Goal: Check status: Check status

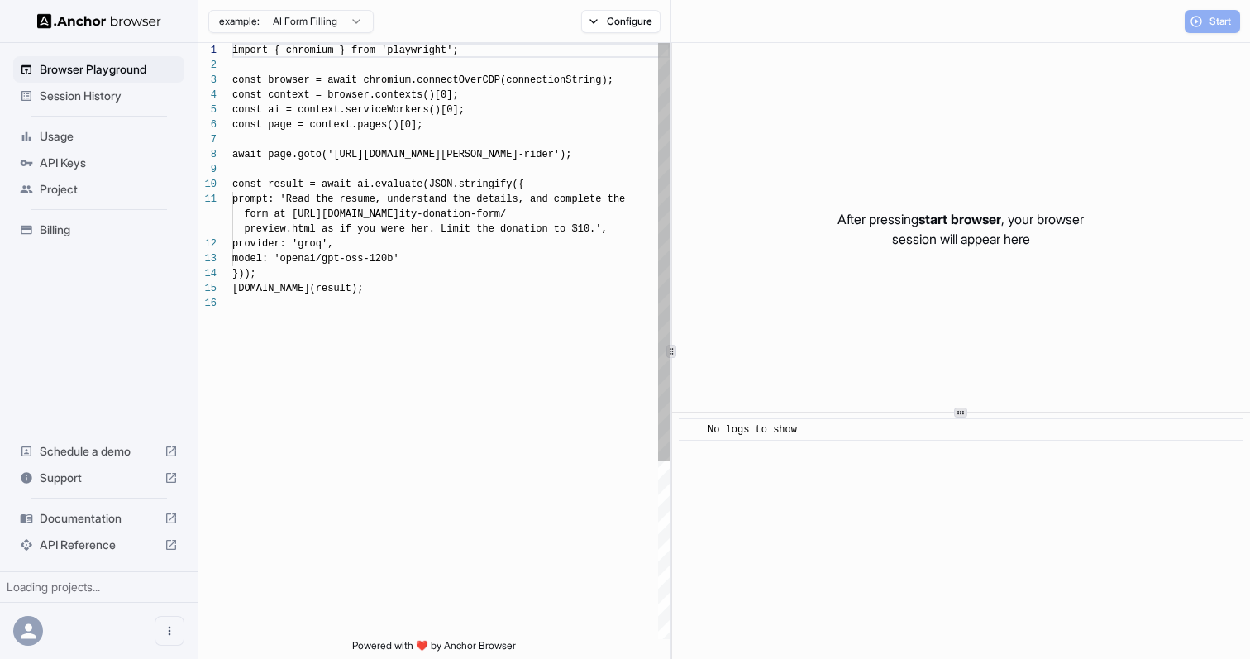
scroll to position [149, 0]
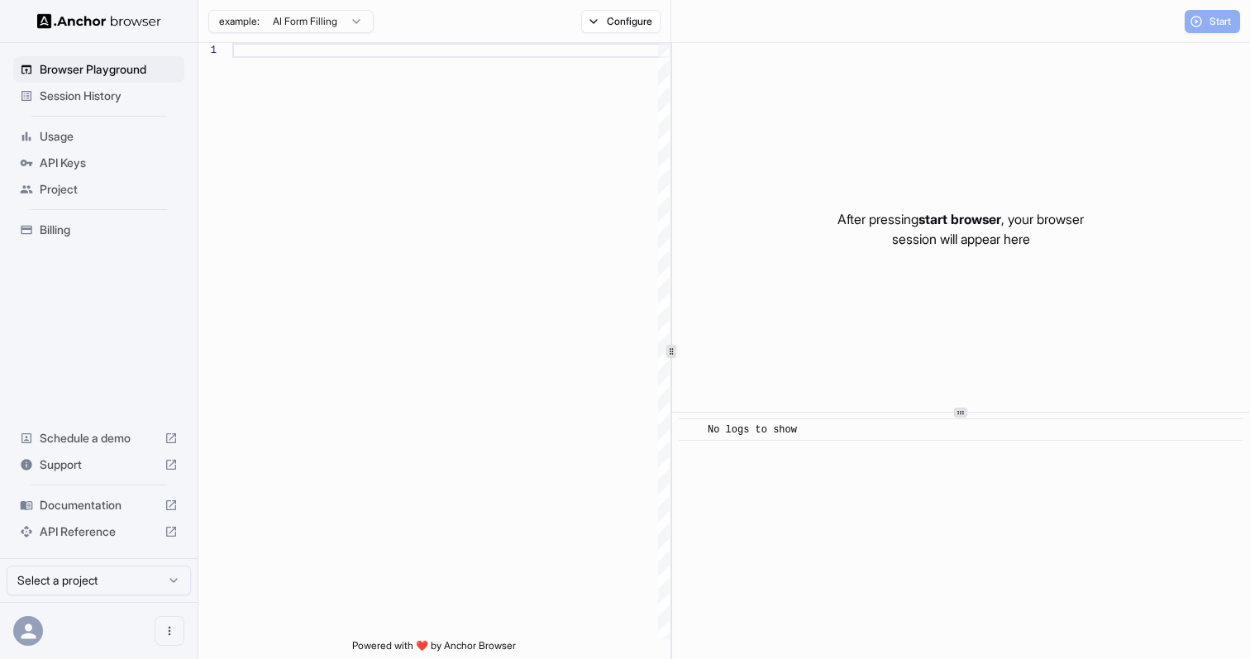
scroll to position [149, 0]
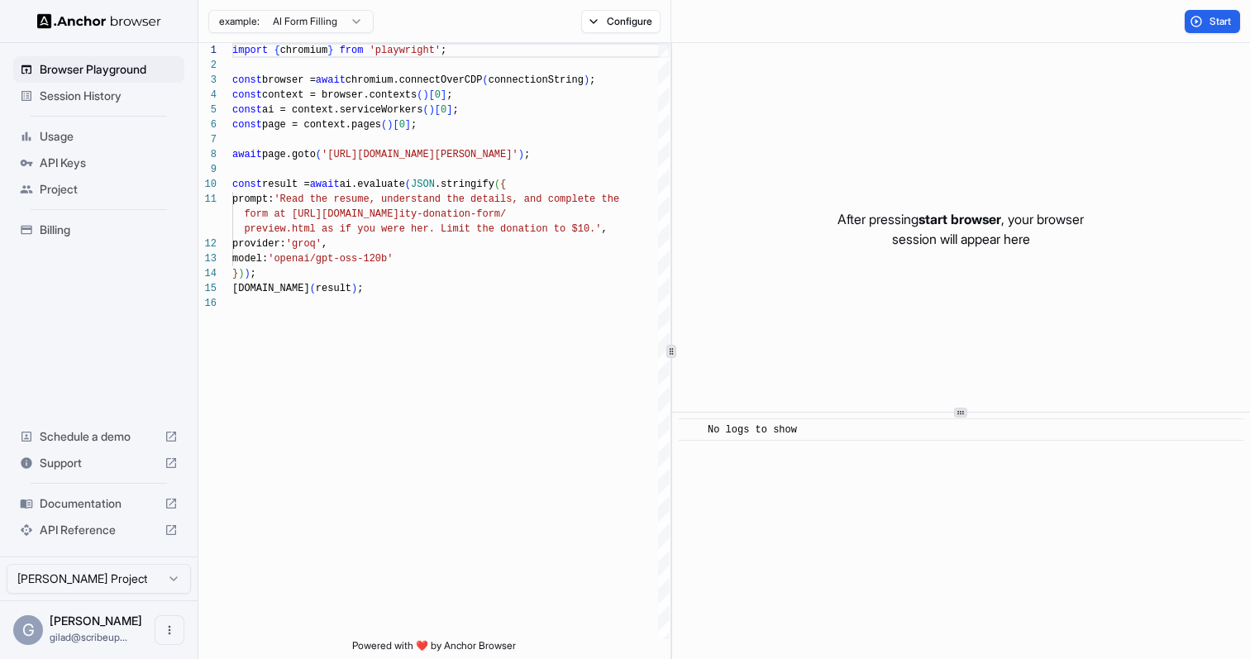
click at [143, 98] on span "Session History" at bounding box center [109, 96] width 138 height 17
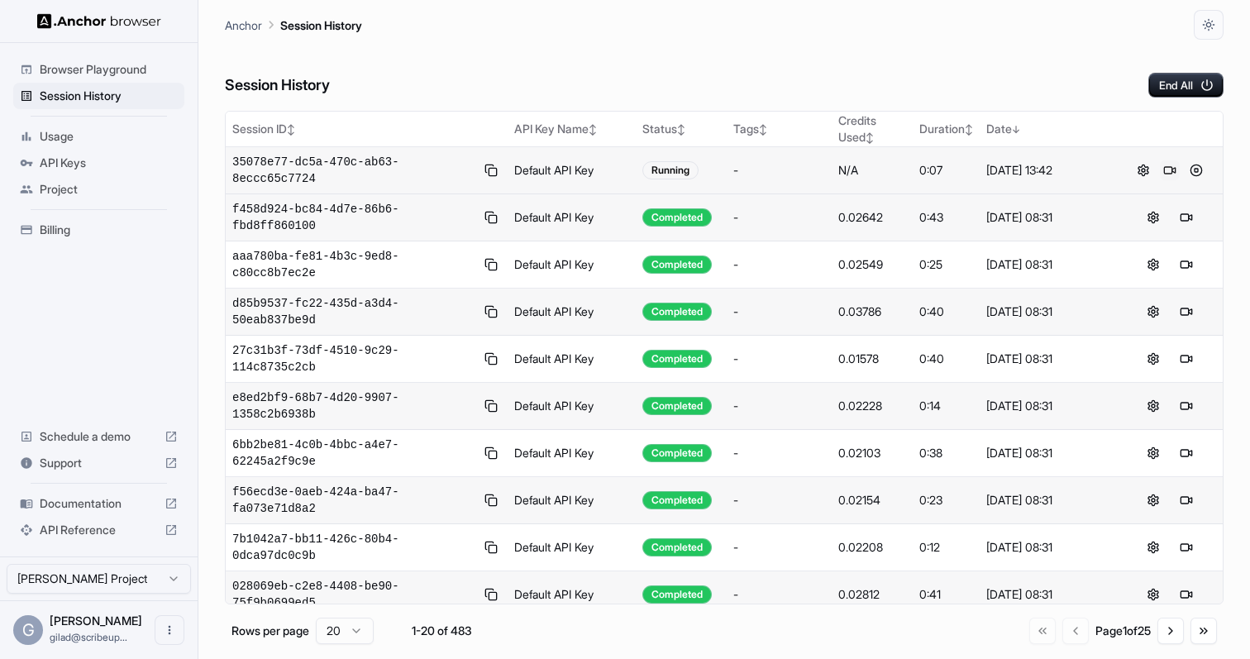
click at [1167, 172] on button at bounding box center [1170, 170] width 20 height 20
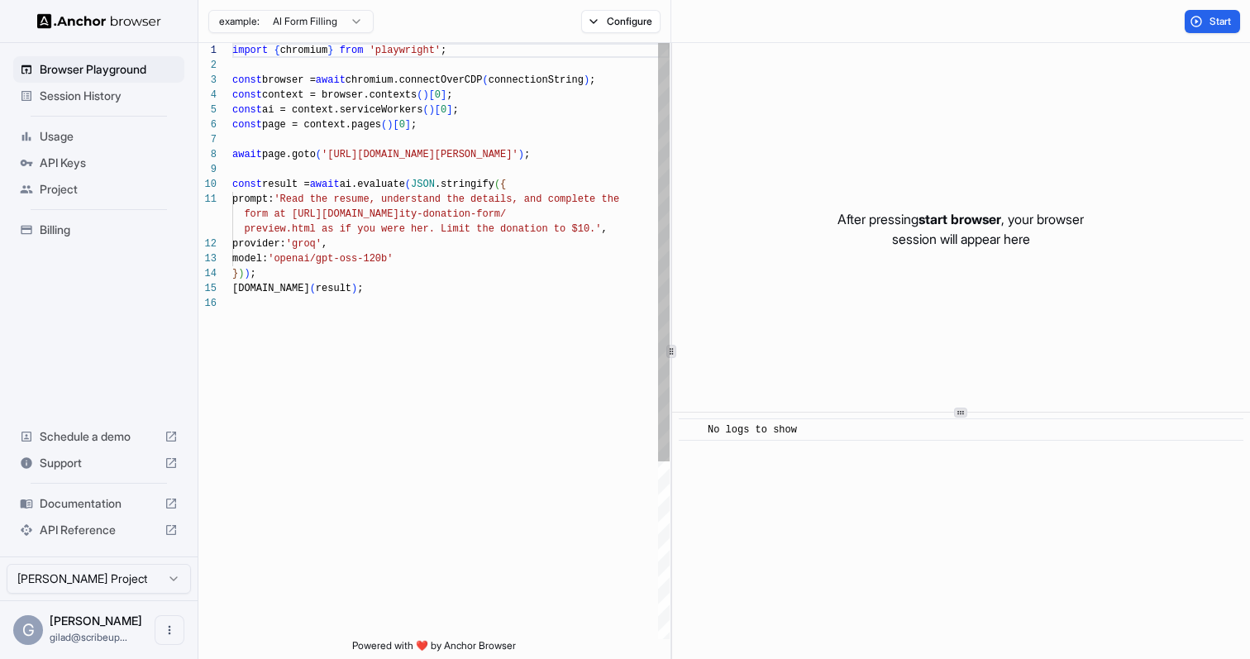
scroll to position [149, 0]
click at [169, 124] on div "Usage" at bounding box center [98, 136] width 171 height 26
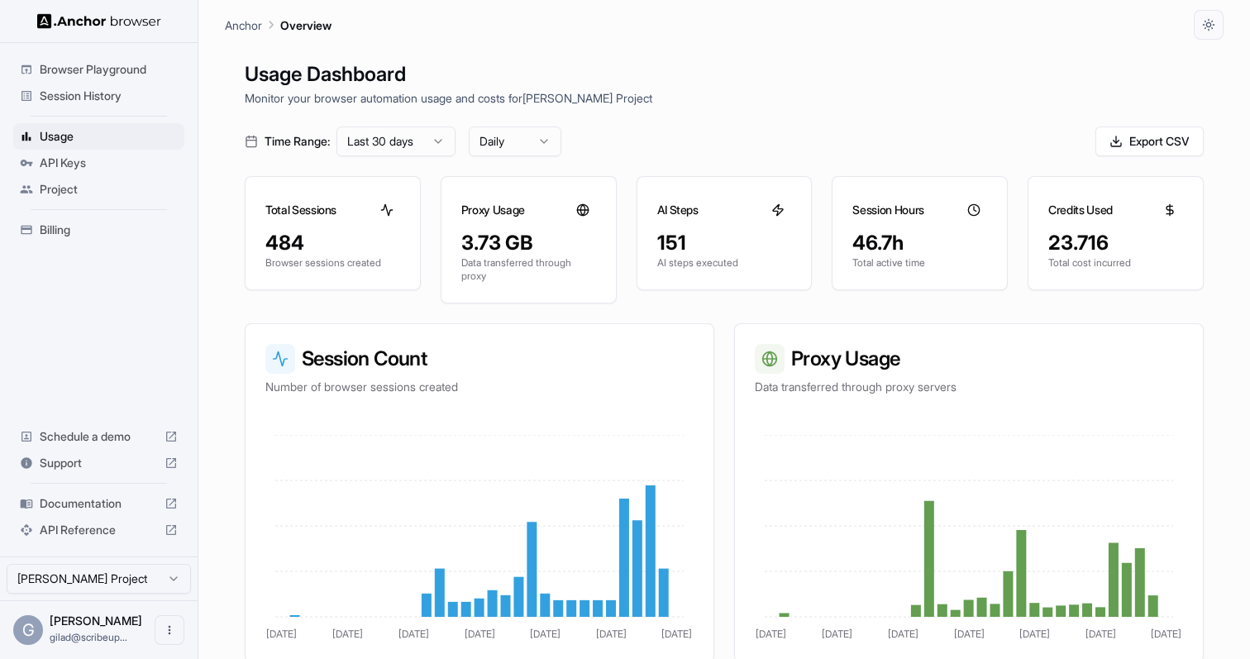
click at [160, 94] on span "Session History" at bounding box center [109, 96] width 138 height 17
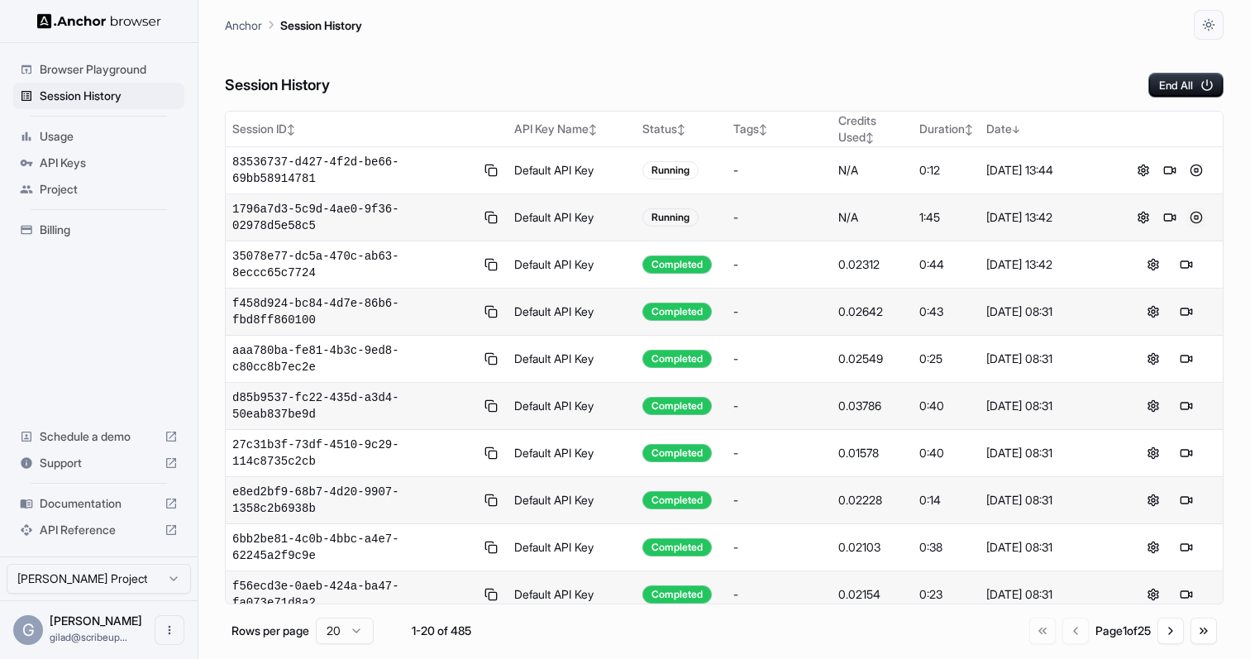
click at [1199, 215] on button at bounding box center [1196, 217] width 20 height 20
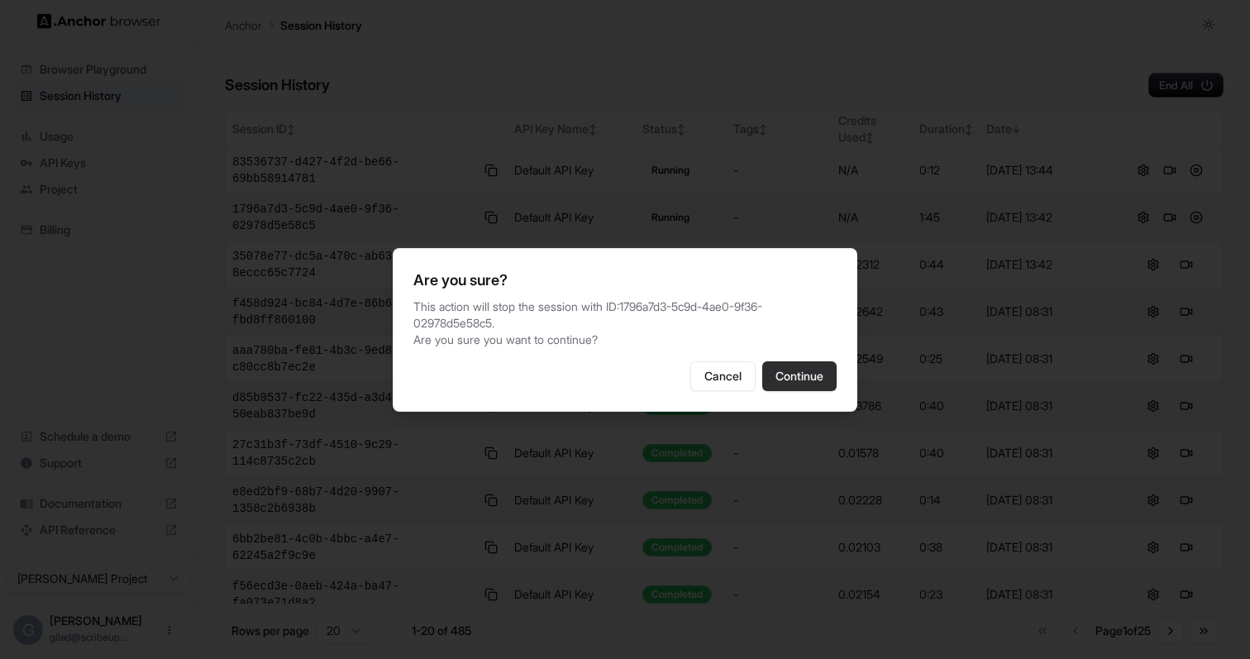
click at [827, 370] on button "Continue" at bounding box center [799, 376] width 74 height 30
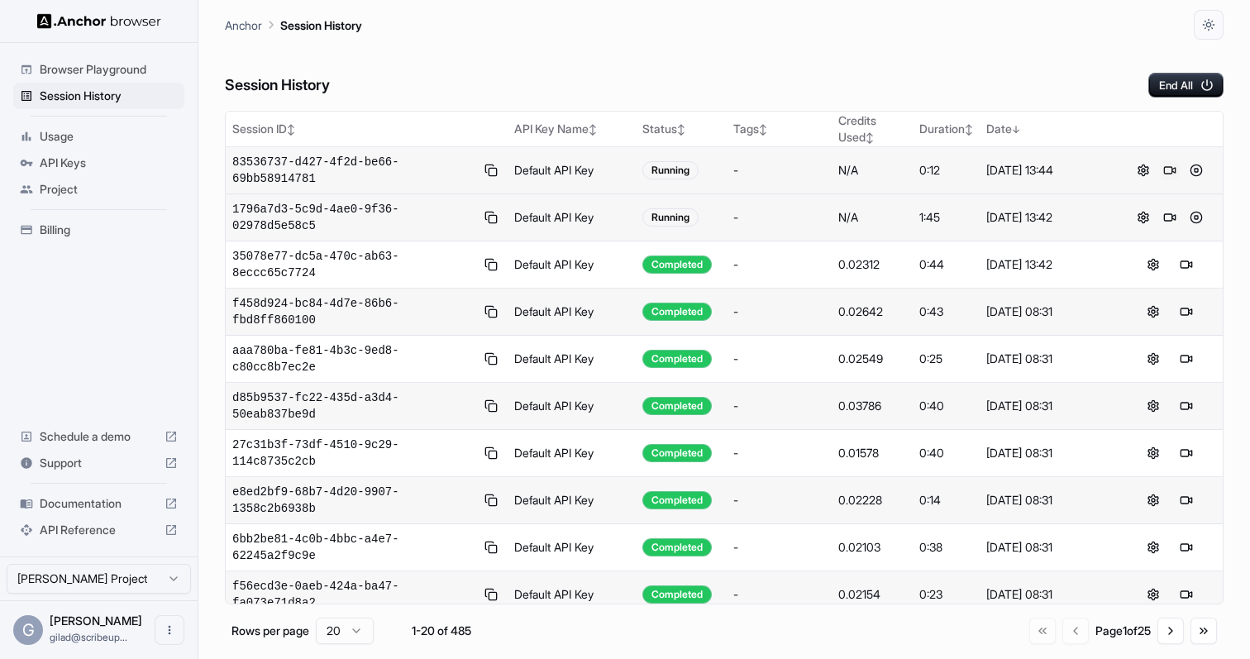
click at [1166, 169] on button at bounding box center [1170, 170] width 20 height 20
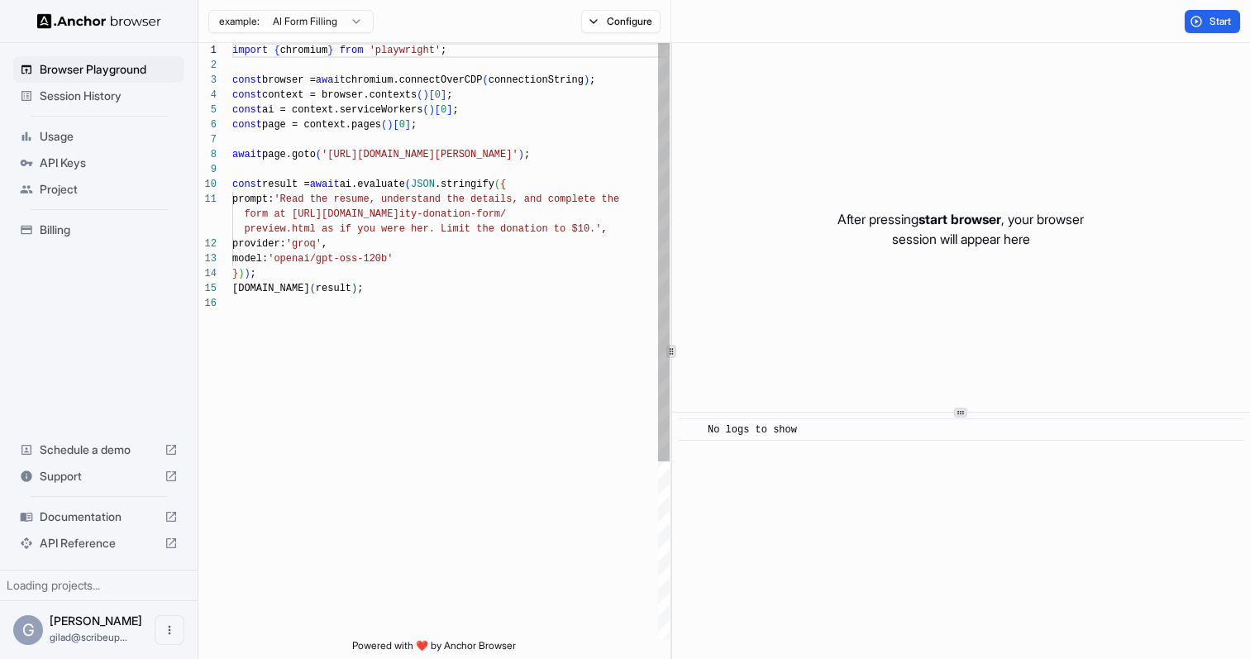
scroll to position [149, 0]
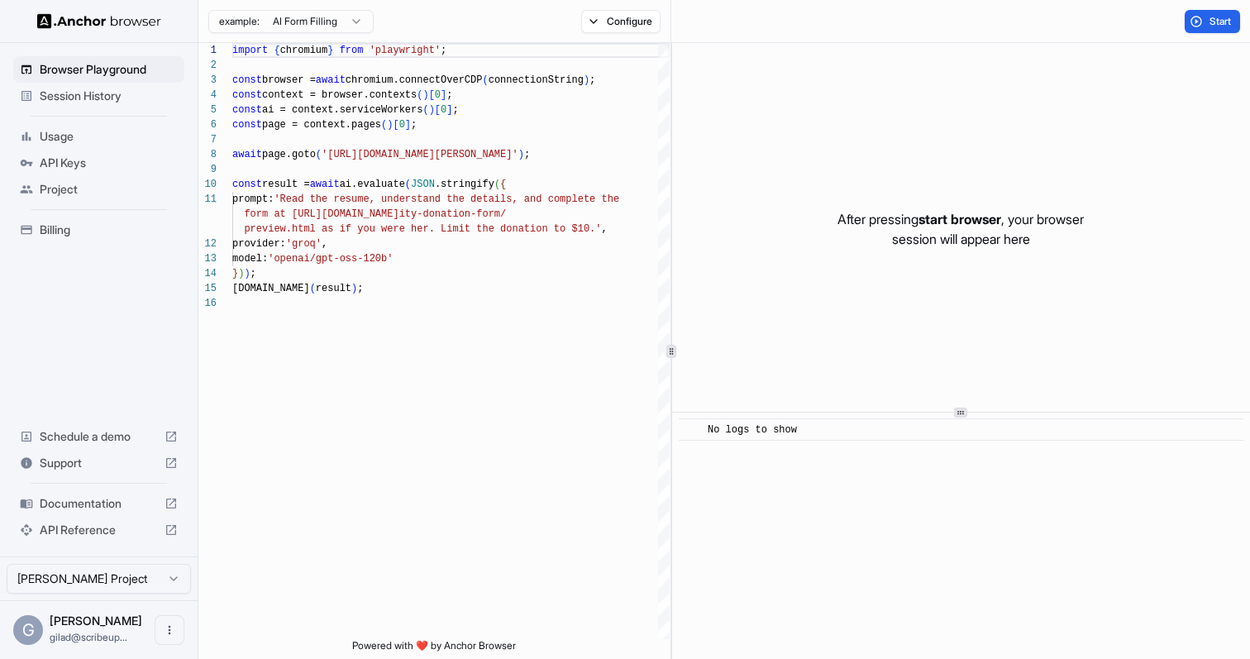
click at [155, 93] on span "Session History" at bounding box center [109, 96] width 138 height 17
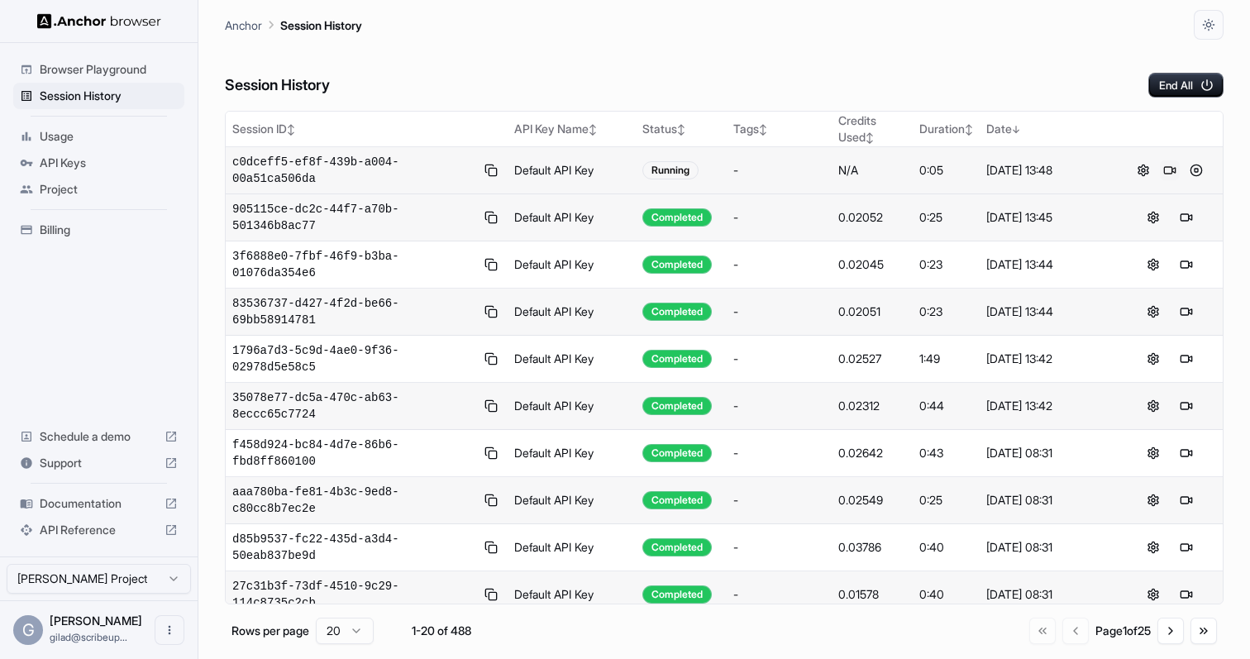
click at [1167, 169] on button at bounding box center [1170, 170] width 20 height 20
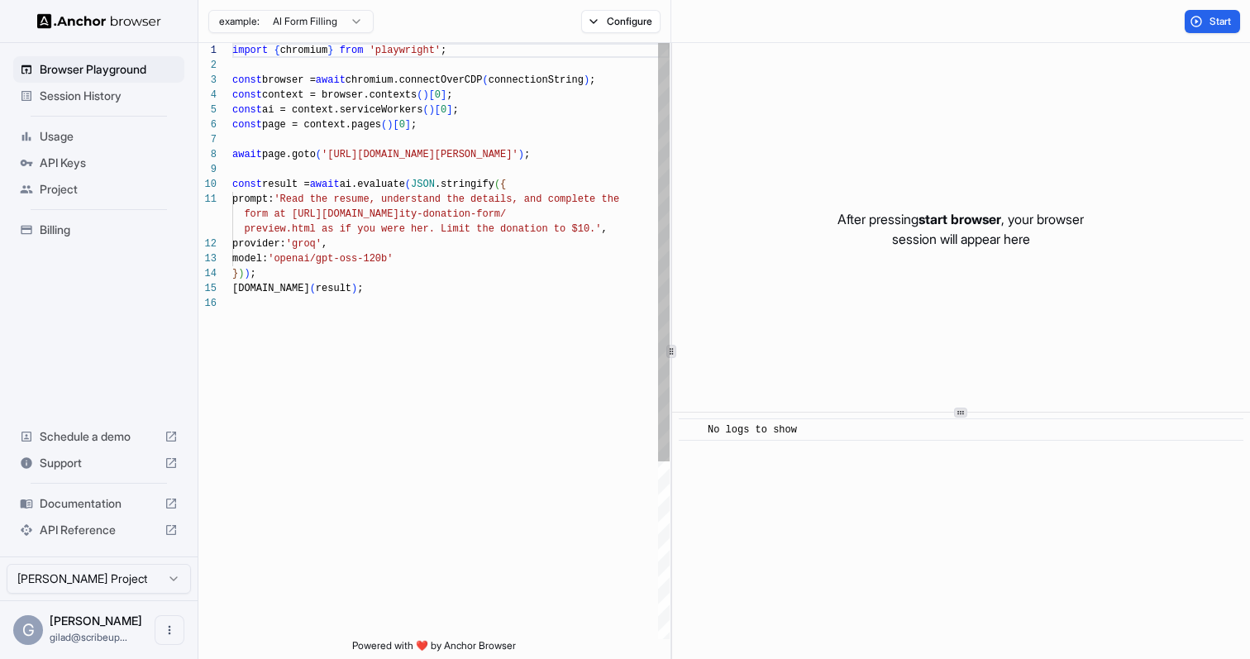
scroll to position [149, 0]
click at [136, 86] on div "Session History" at bounding box center [98, 96] width 171 height 26
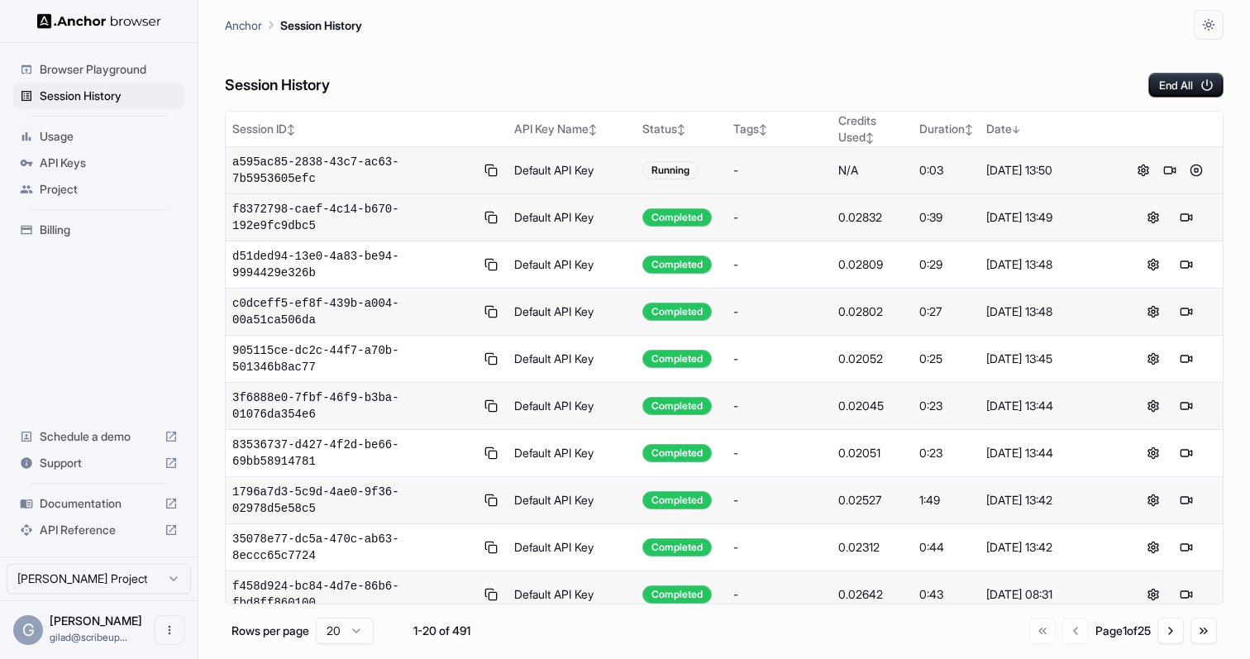
click at [1166, 173] on button at bounding box center [1170, 170] width 20 height 20
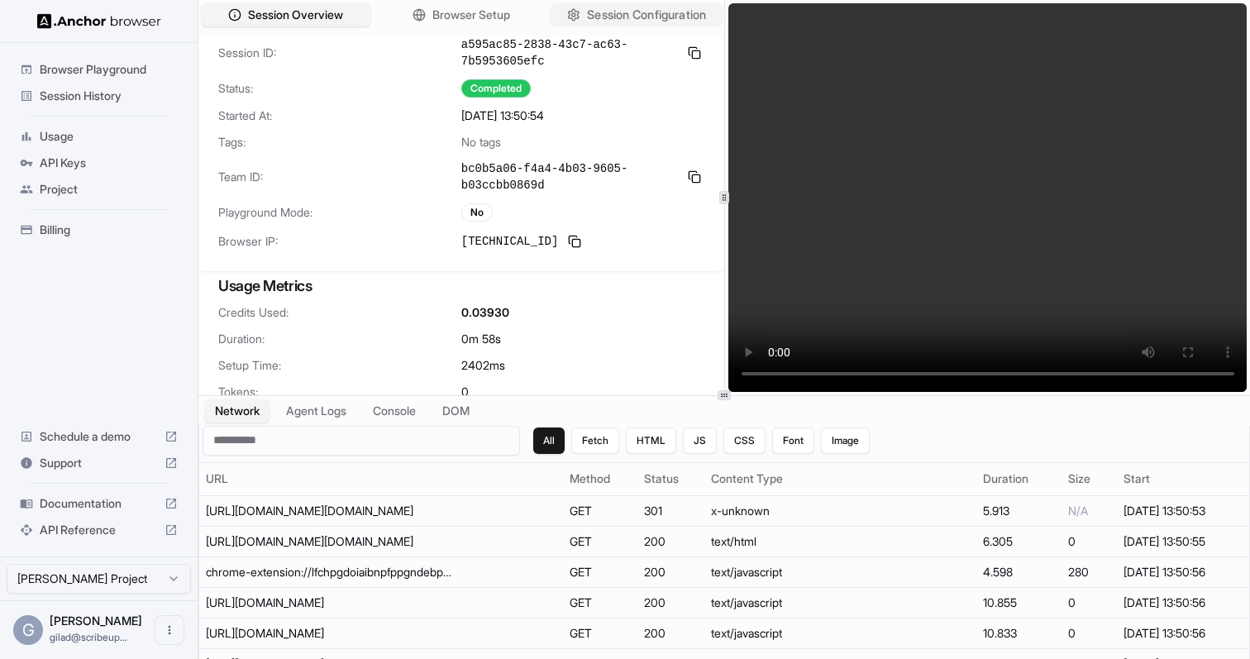
click at [670, 15] on span "Session Configuration" at bounding box center [646, 15] width 119 height 17
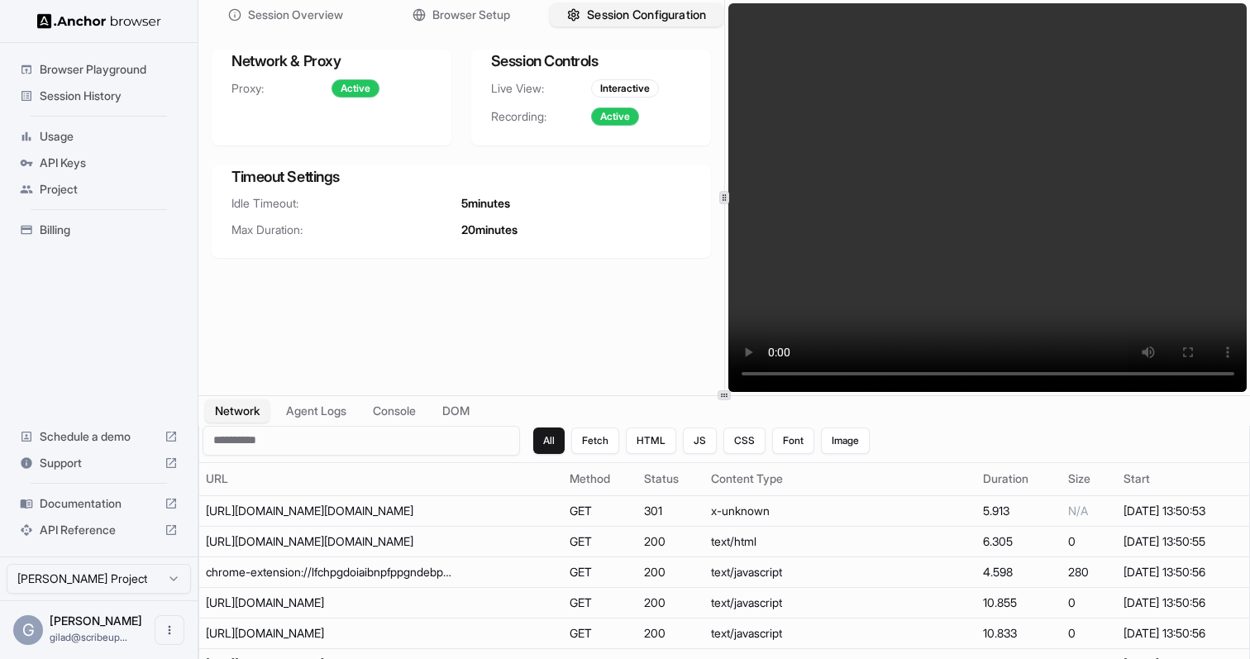
click at [627, 24] on button "Session Configuration" at bounding box center [637, 15] width 174 height 24
click at [510, 8] on span "Browser Setup" at bounding box center [471, 15] width 80 height 17
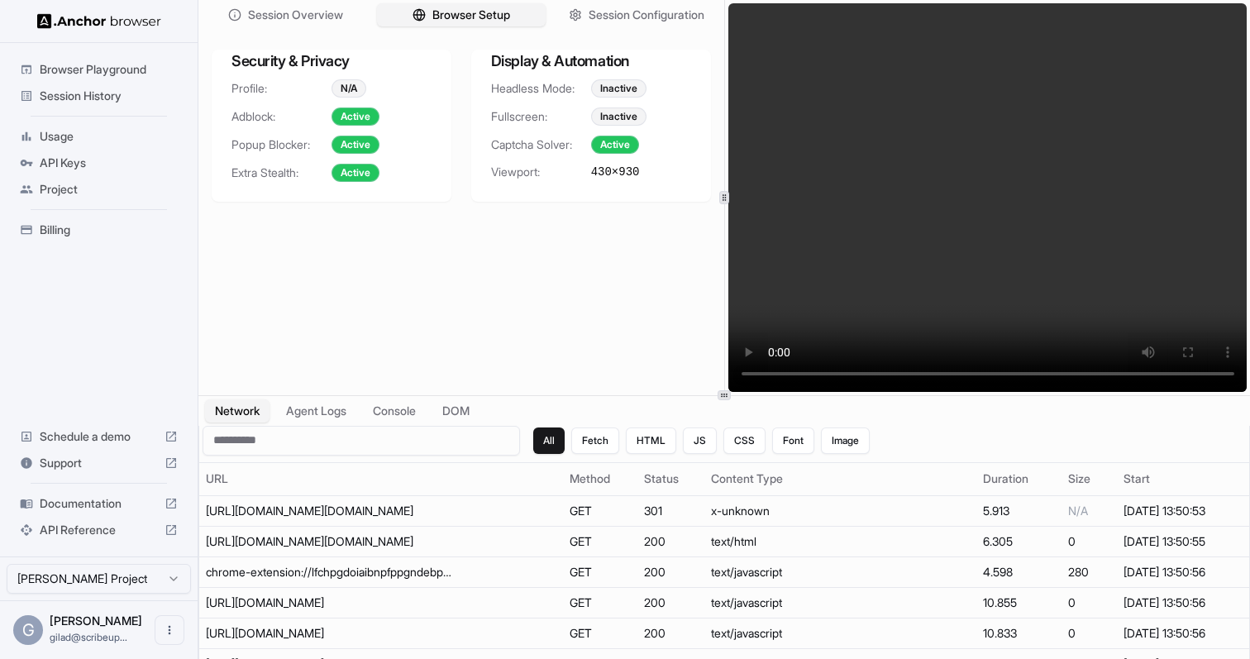
click at [122, 104] on div "Session History" at bounding box center [98, 96] width 171 height 26
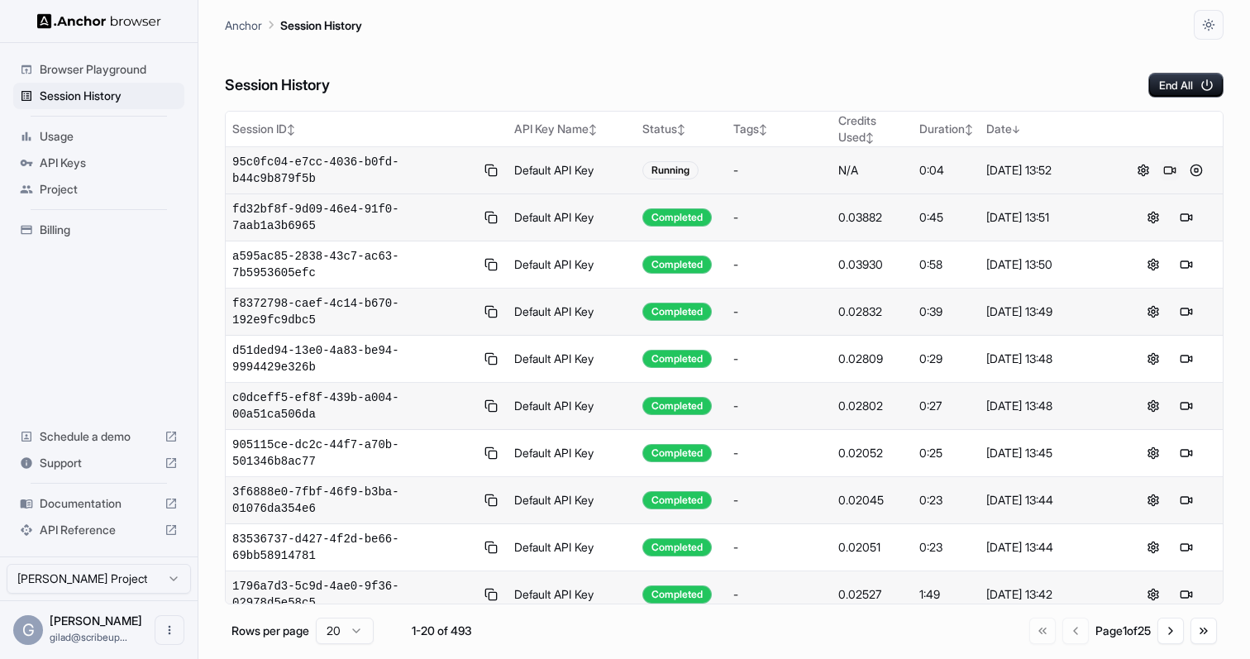
click at [1171, 173] on button at bounding box center [1170, 170] width 20 height 20
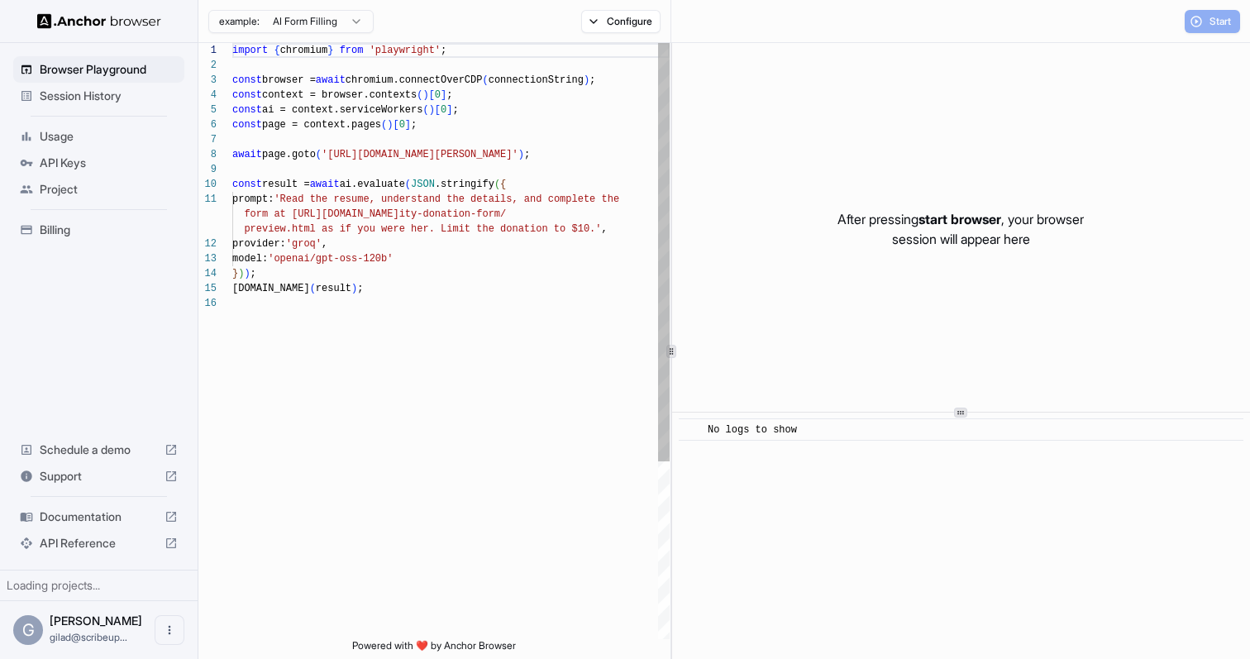
scroll to position [149, 0]
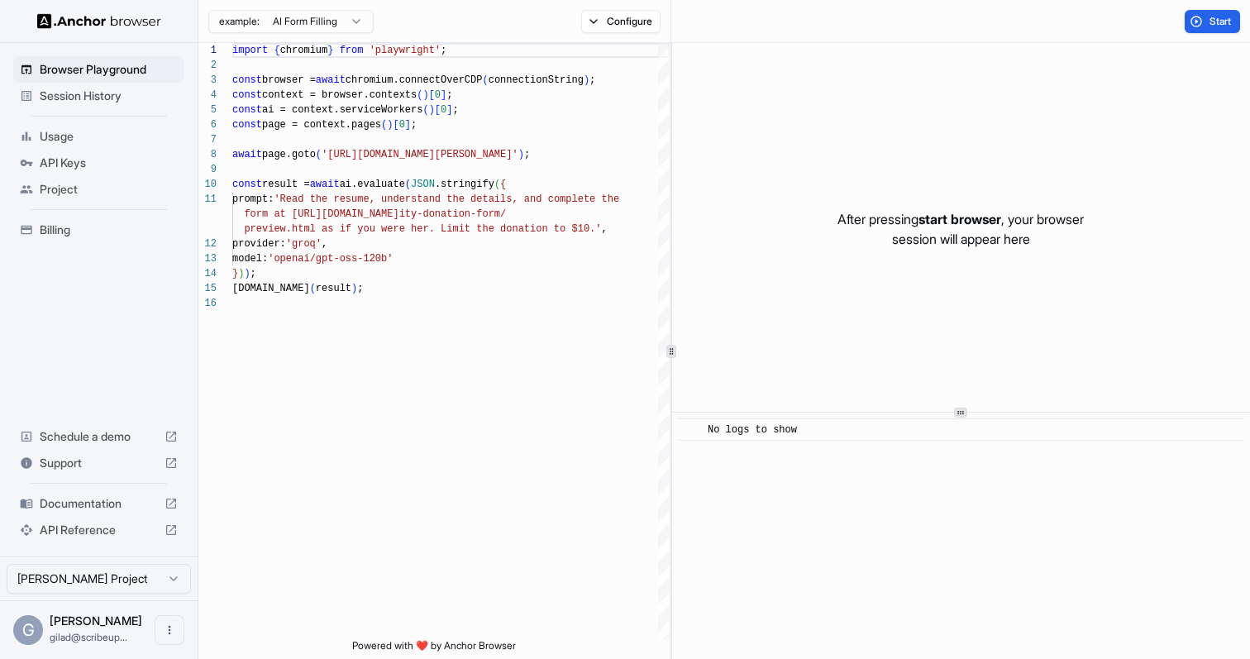
click at [127, 91] on span "Session History" at bounding box center [109, 96] width 138 height 17
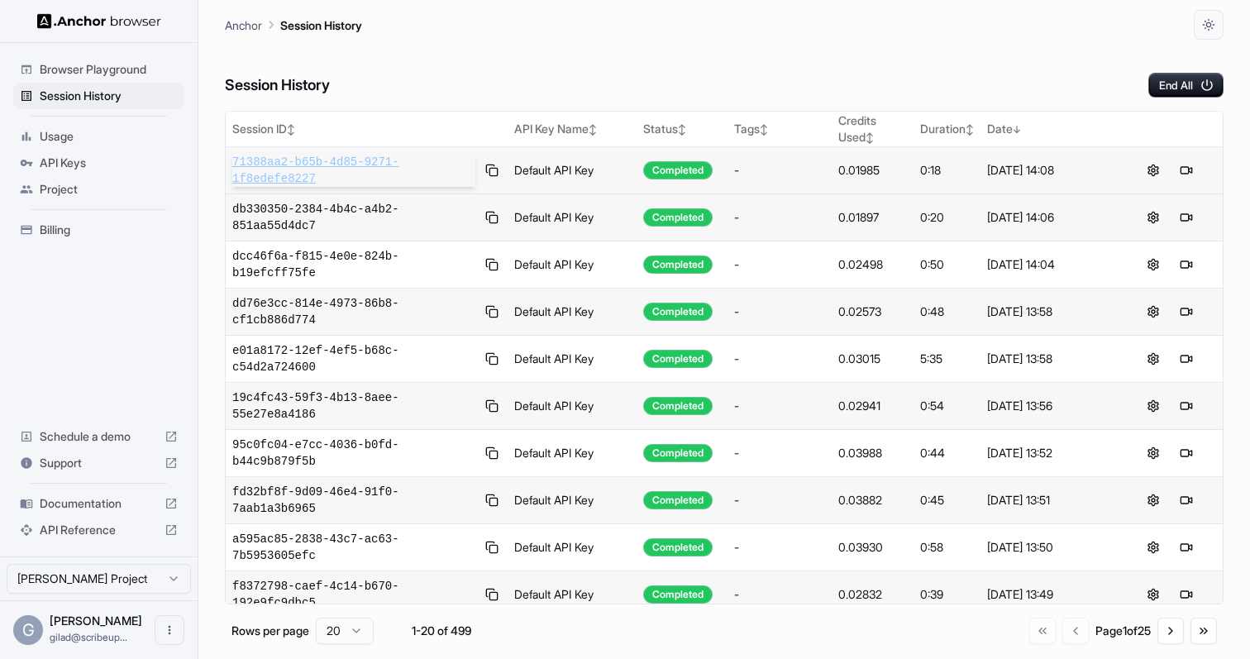
click at [432, 177] on span "71388aa2-b65b-4d85-9271-1f8edefe8227" at bounding box center [353, 170] width 243 height 33
